Goal: Check status: Check status

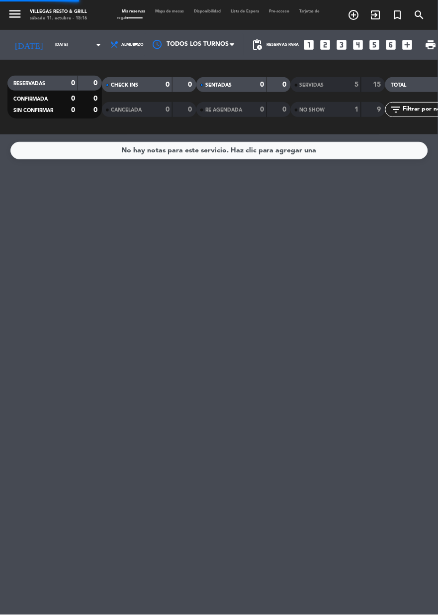
click at [319, 89] on div "SERVIDAS" at bounding box center [317, 84] width 46 height 11
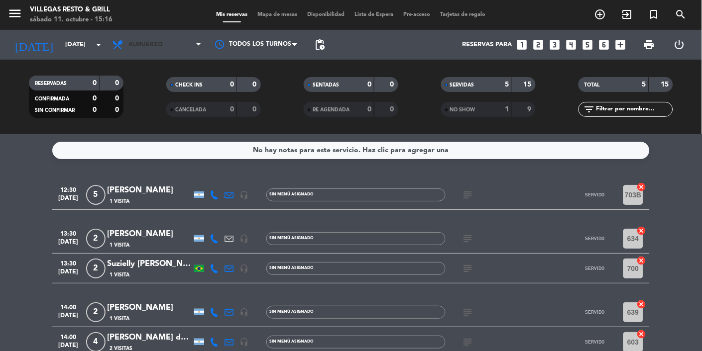
click at [183, 45] on span "Almuerzo" at bounding box center [157, 45] width 100 height 22
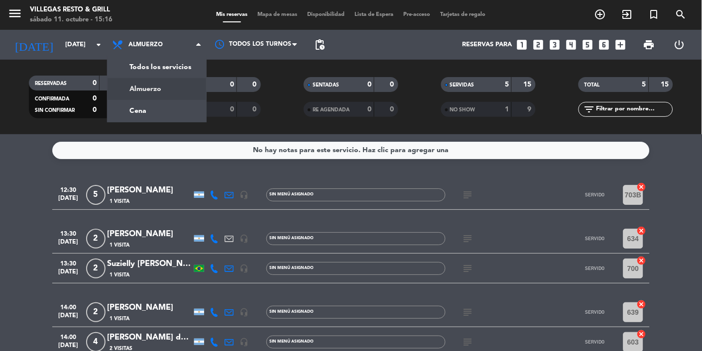
click at [167, 105] on div "menu [PERSON_NAME] Resto & Grill [DATE] 11. octubre - 15:16 Mis reservas Mapa d…" at bounding box center [351, 67] width 702 height 134
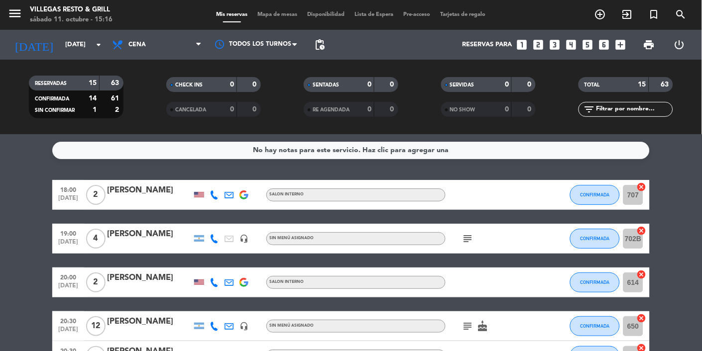
click at [104, 40] on icon "arrow_drop_down" at bounding box center [99, 45] width 12 height 12
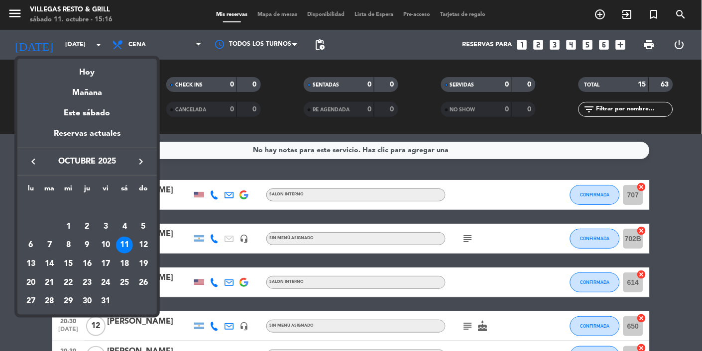
click at [165, 40] on div at bounding box center [351, 175] width 702 height 351
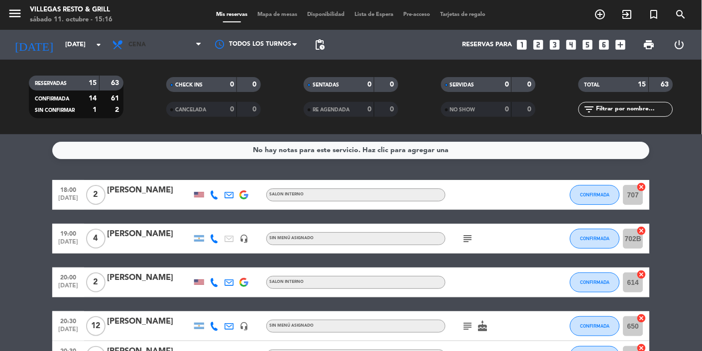
click at [199, 48] on icon at bounding box center [198, 45] width 4 height 8
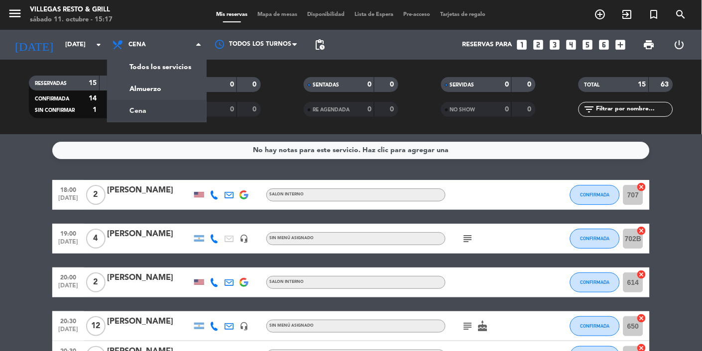
click at [167, 82] on div "menu [PERSON_NAME] Resto & Grill [DATE] 11. octubre - 15:17 Mis reservas Mapa d…" at bounding box center [351, 67] width 702 height 134
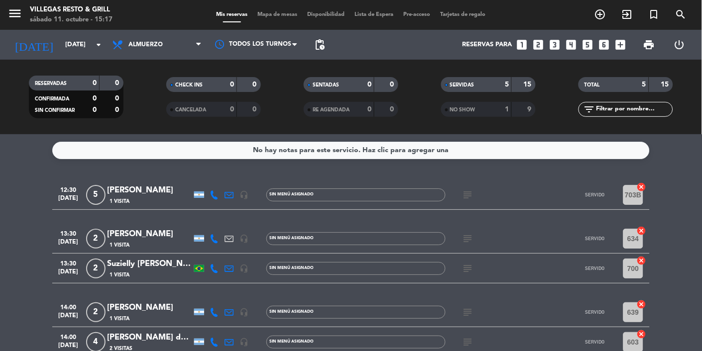
click at [84, 42] on input "[DATE]" at bounding box center [103, 45] width 86 height 18
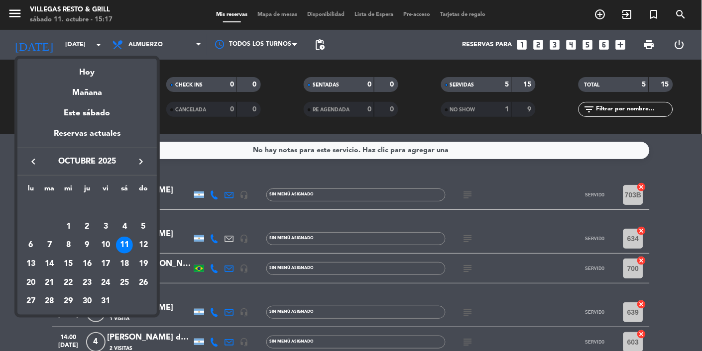
click at [148, 239] on div "12" at bounding box center [143, 245] width 17 height 17
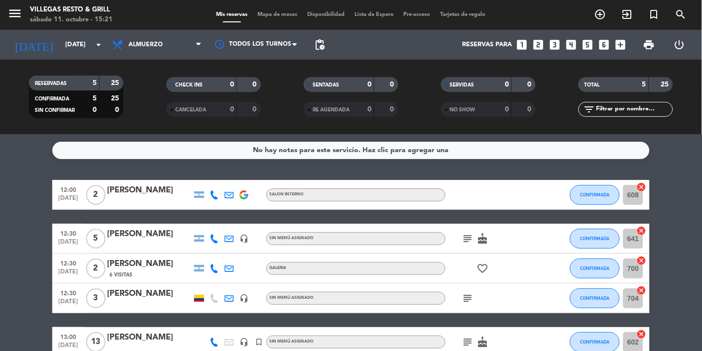
click at [133, 193] on div "[PERSON_NAME]" at bounding box center [149, 190] width 85 height 13
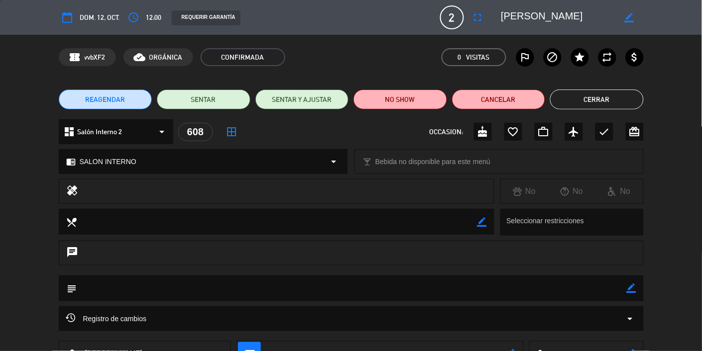
click at [607, 97] on button "Cerrar" at bounding box center [597, 100] width 94 height 20
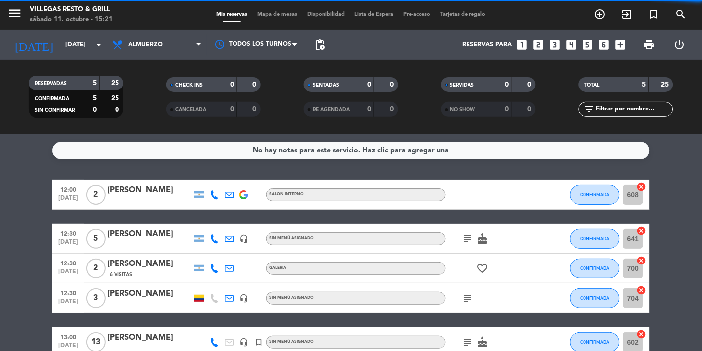
click at [146, 239] on div "[PERSON_NAME]" at bounding box center [149, 234] width 85 height 13
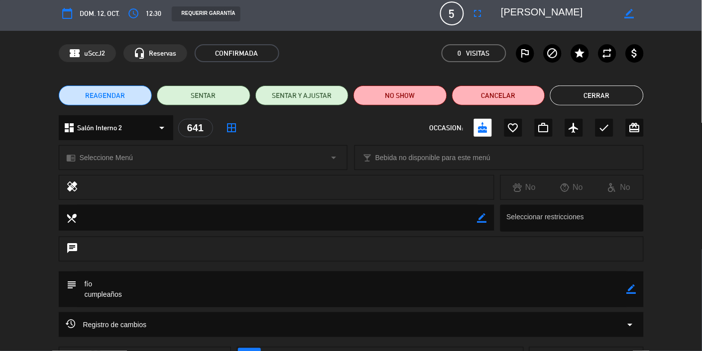
scroll to position [1, 0]
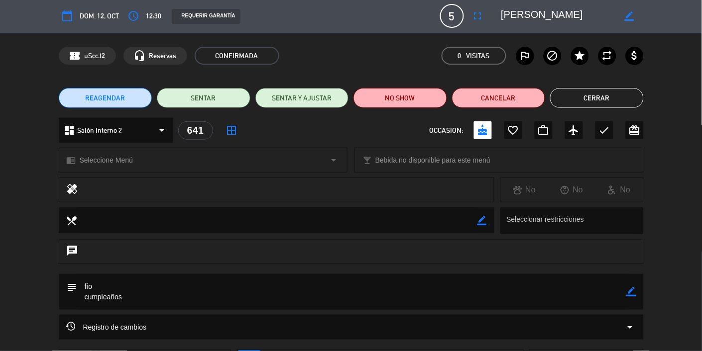
click at [598, 95] on button "Cerrar" at bounding box center [597, 98] width 94 height 20
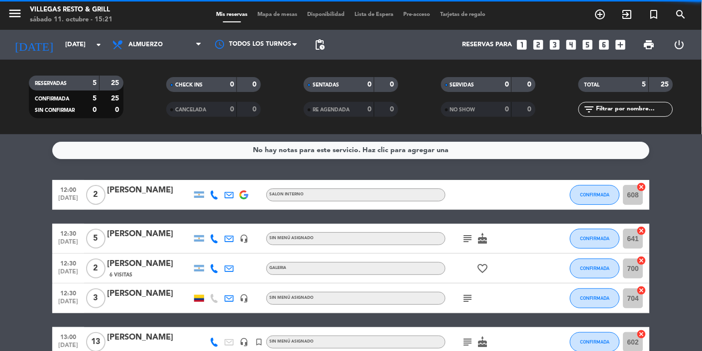
click at [130, 270] on div "[PERSON_NAME]" at bounding box center [149, 264] width 85 height 13
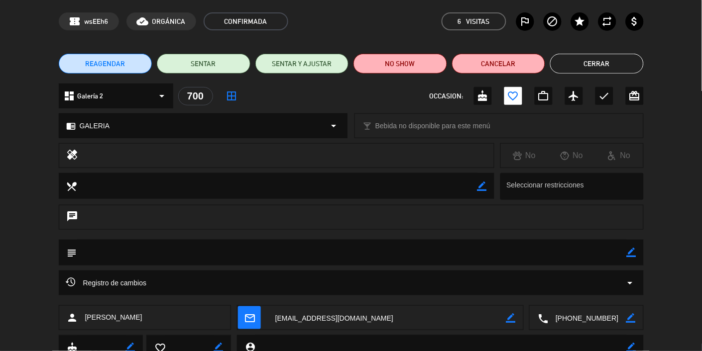
scroll to position [0, 0]
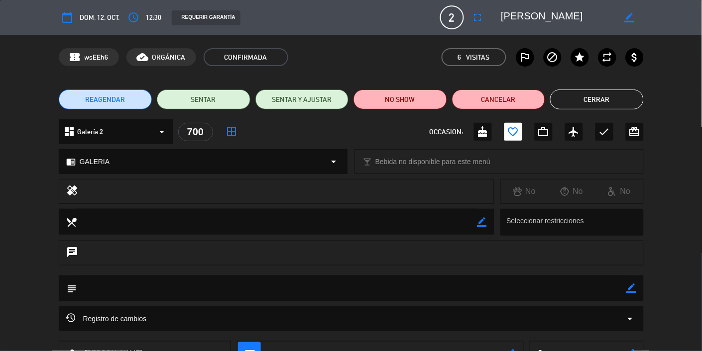
click at [612, 97] on button "Cerrar" at bounding box center [597, 100] width 94 height 20
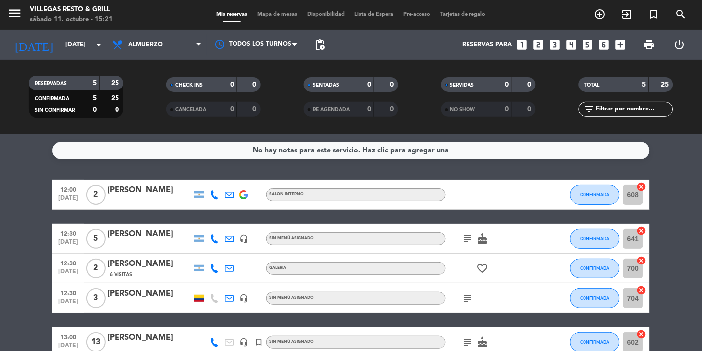
click at [141, 295] on div "[PERSON_NAME]" at bounding box center [149, 294] width 85 height 13
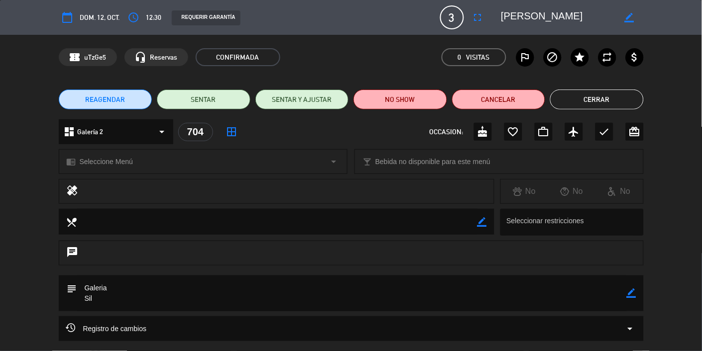
click at [607, 97] on button "Cerrar" at bounding box center [597, 100] width 94 height 20
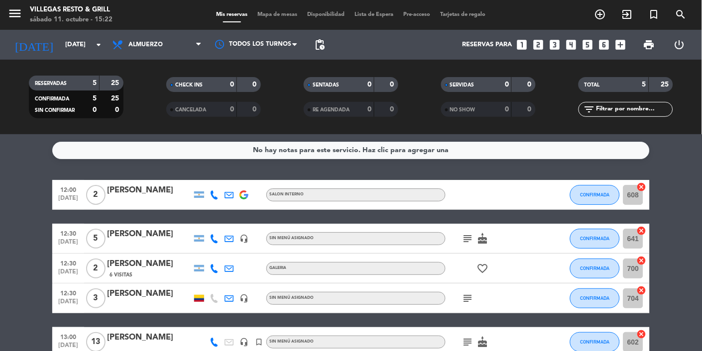
click at [139, 338] on div "[PERSON_NAME]" at bounding box center [149, 337] width 85 height 13
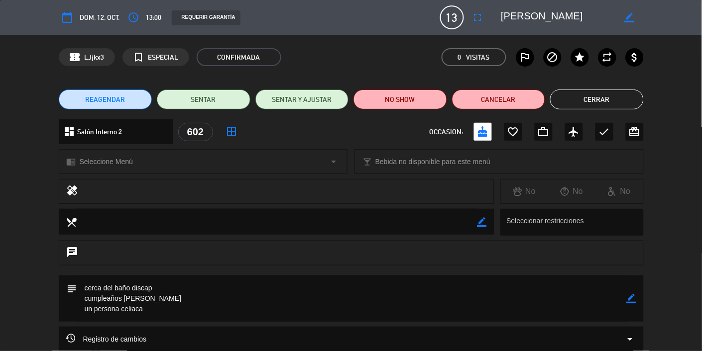
click at [599, 94] on button "Cerrar" at bounding box center [597, 100] width 94 height 20
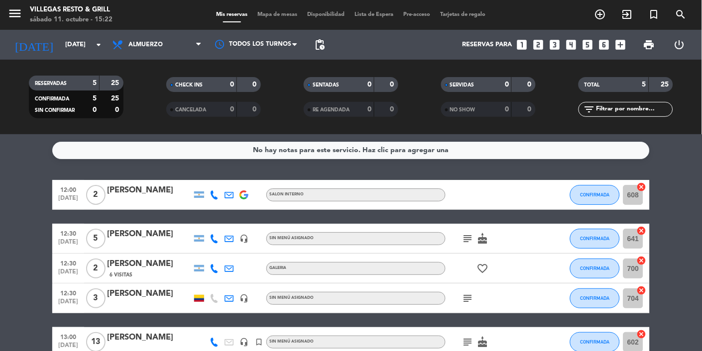
click at [147, 340] on div "[PERSON_NAME]" at bounding box center [149, 337] width 85 height 13
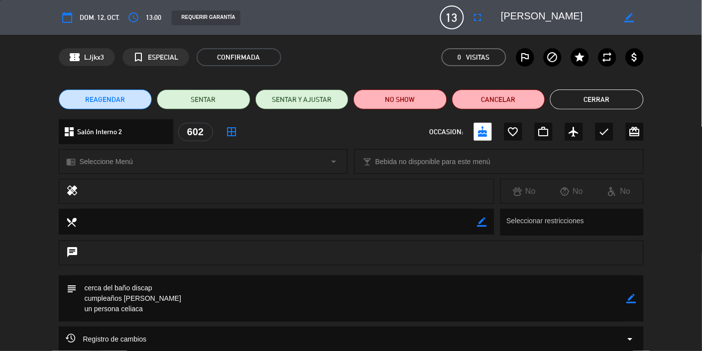
click at [605, 97] on button "Cerrar" at bounding box center [597, 100] width 94 height 20
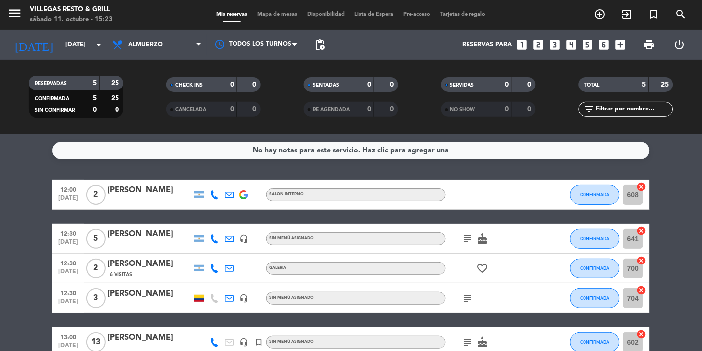
click at [473, 342] on icon "subject" at bounding box center [468, 342] width 12 height 12
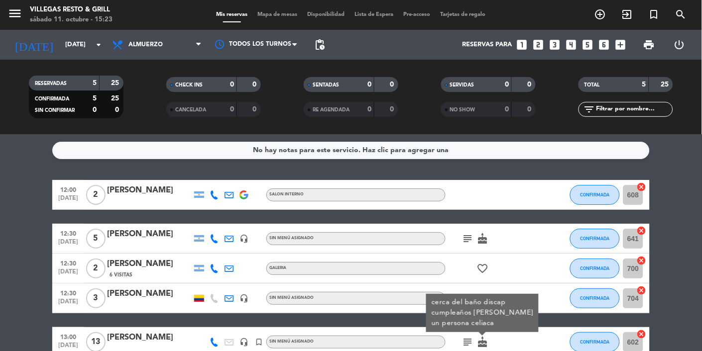
click at [476, 351] on div "No hay notas para este servicio. Haz clic para agregar una 12:00 [DATE] 2 [PERS…" at bounding box center [351, 242] width 702 height 217
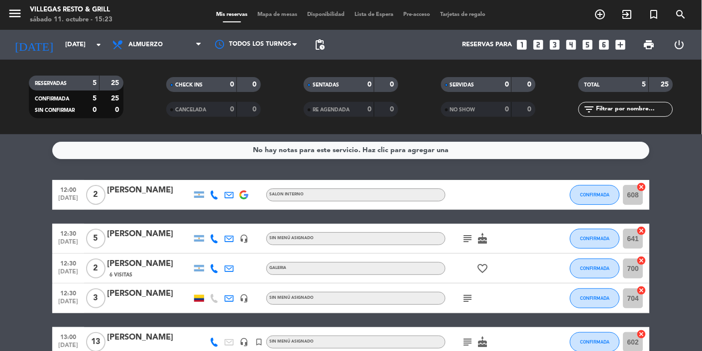
click at [469, 298] on icon "subject" at bounding box center [468, 299] width 12 height 12
click at [500, 351] on div "No hay notas para este servicio. Haz clic para agregar una 12:00 [DATE] 2 [PERS…" at bounding box center [351, 242] width 702 height 217
click at [129, 265] on div "[PERSON_NAME]" at bounding box center [149, 264] width 85 height 13
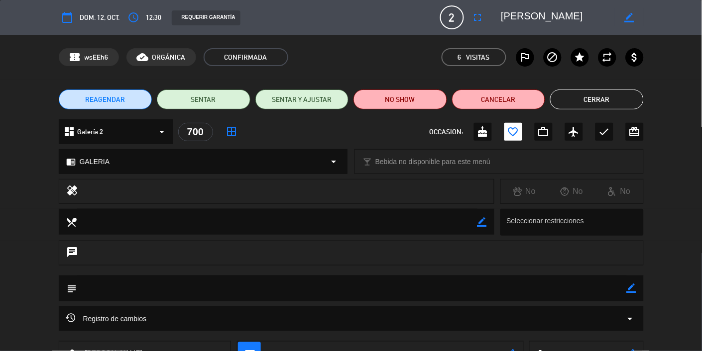
click at [616, 98] on button "Cerrar" at bounding box center [597, 100] width 94 height 20
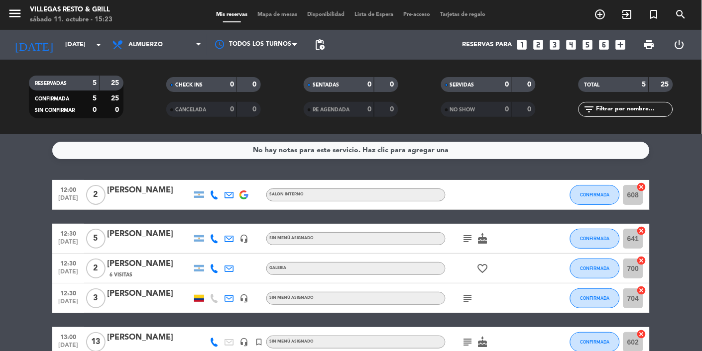
click at [146, 234] on div "[PERSON_NAME]" at bounding box center [149, 234] width 85 height 13
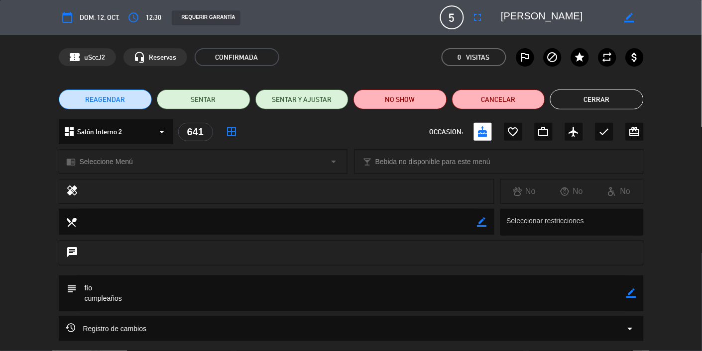
click at [611, 97] on button "Cerrar" at bounding box center [597, 100] width 94 height 20
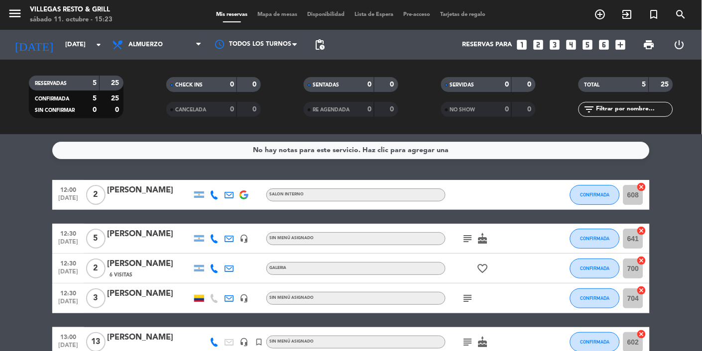
click at [462, 242] on icon "subject" at bounding box center [468, 239] width 12 height 12
click at [527, 192] on div at bounding box center [490, 194] width 90 height 29
click at [138, 199] on div at bounding box center [149, 202] width 85 height 8
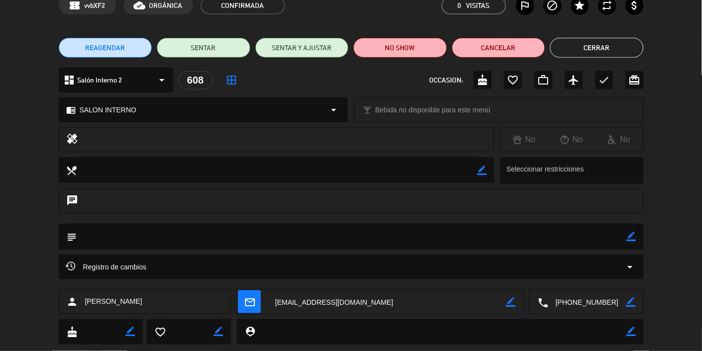
scroll to position [39, 0]
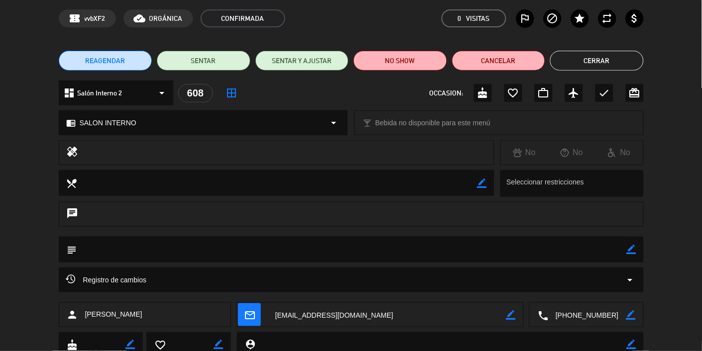
click at [616, 58] on button "Cerrar" at bounding box center [597, 61] width 94 height 20
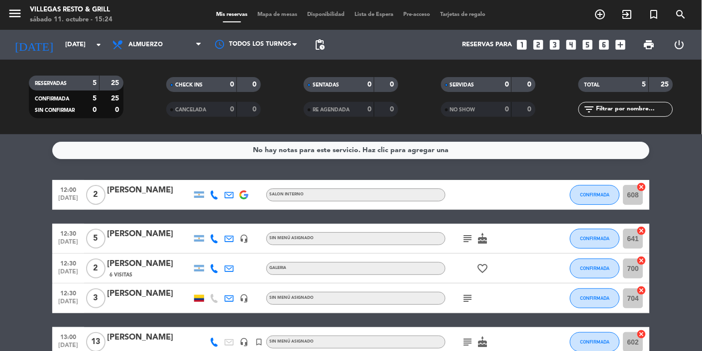
click at [87, 46] on input "[DATE]" at bounding box center [103, 45] width 86 height 18
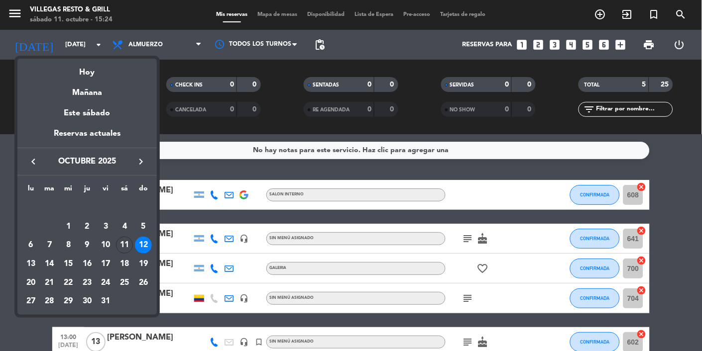
click at [126, 245] on div "11" at bounding box center [124, 245] width 17 height 17
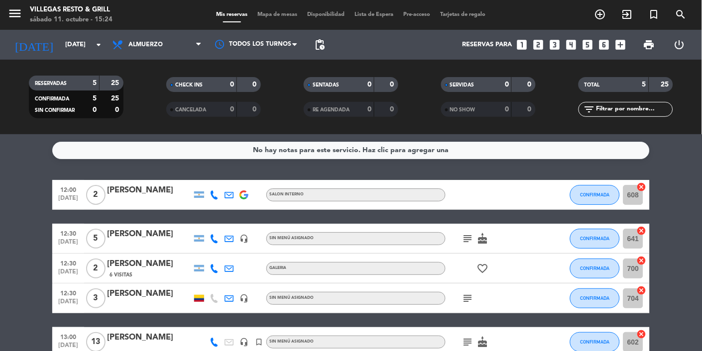
type input "[DATE]"
